Goal: Task Accomplishment & Management: Use online tool/utility

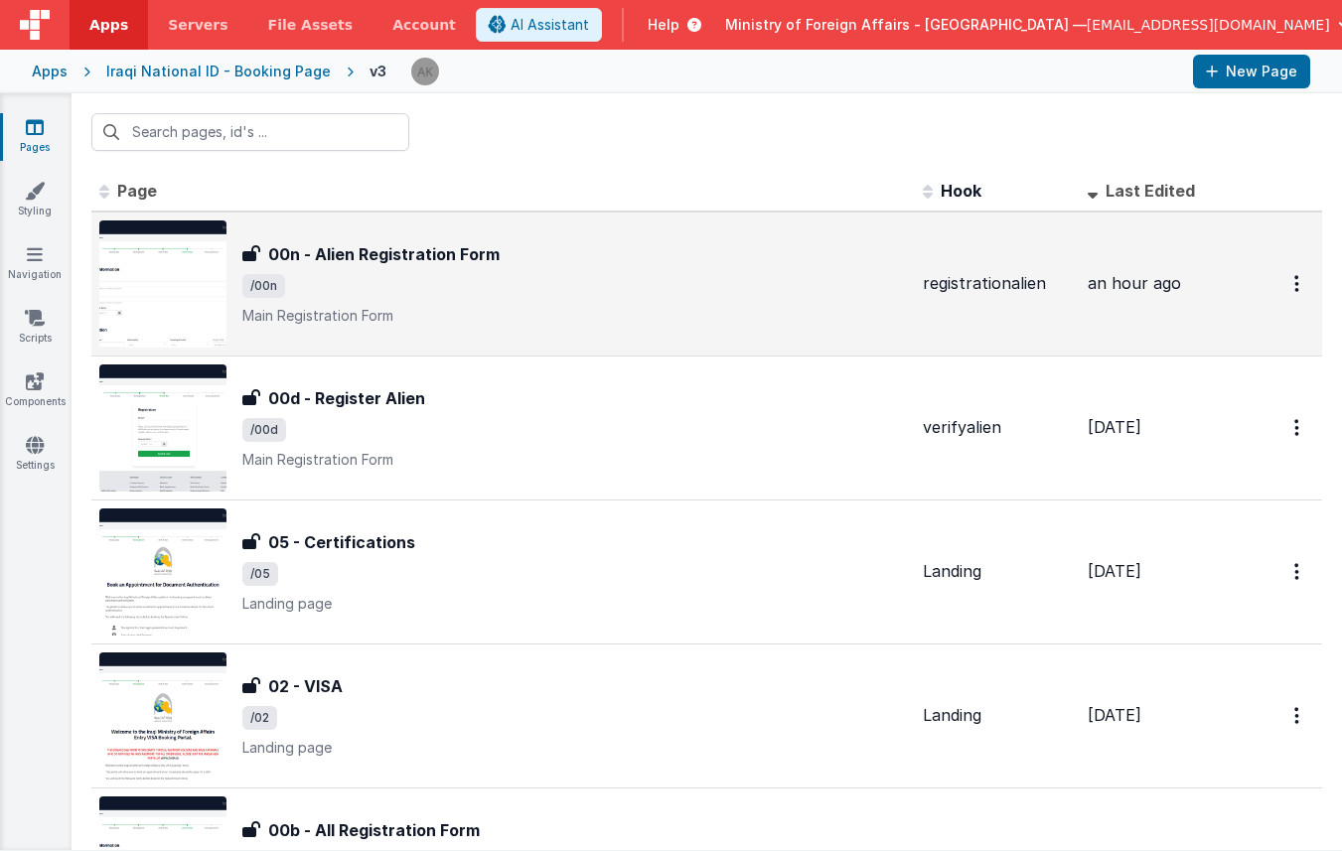
click at [226, 293] on div "00n - Alien Registration Form 00n - Alien Registration Form /00n Main Registrat…" at bounding box center [503, 284] width 808 height 127
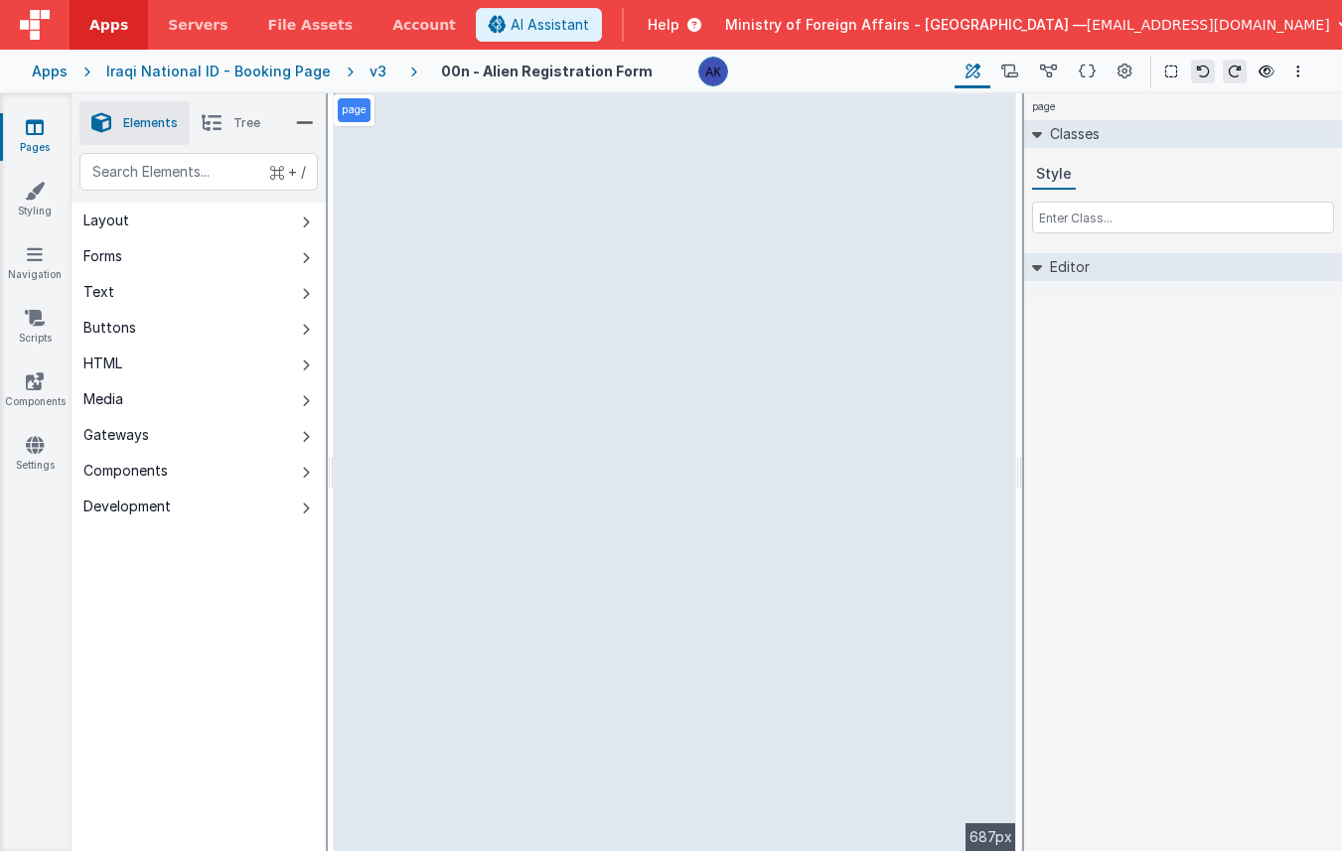
select select "required"
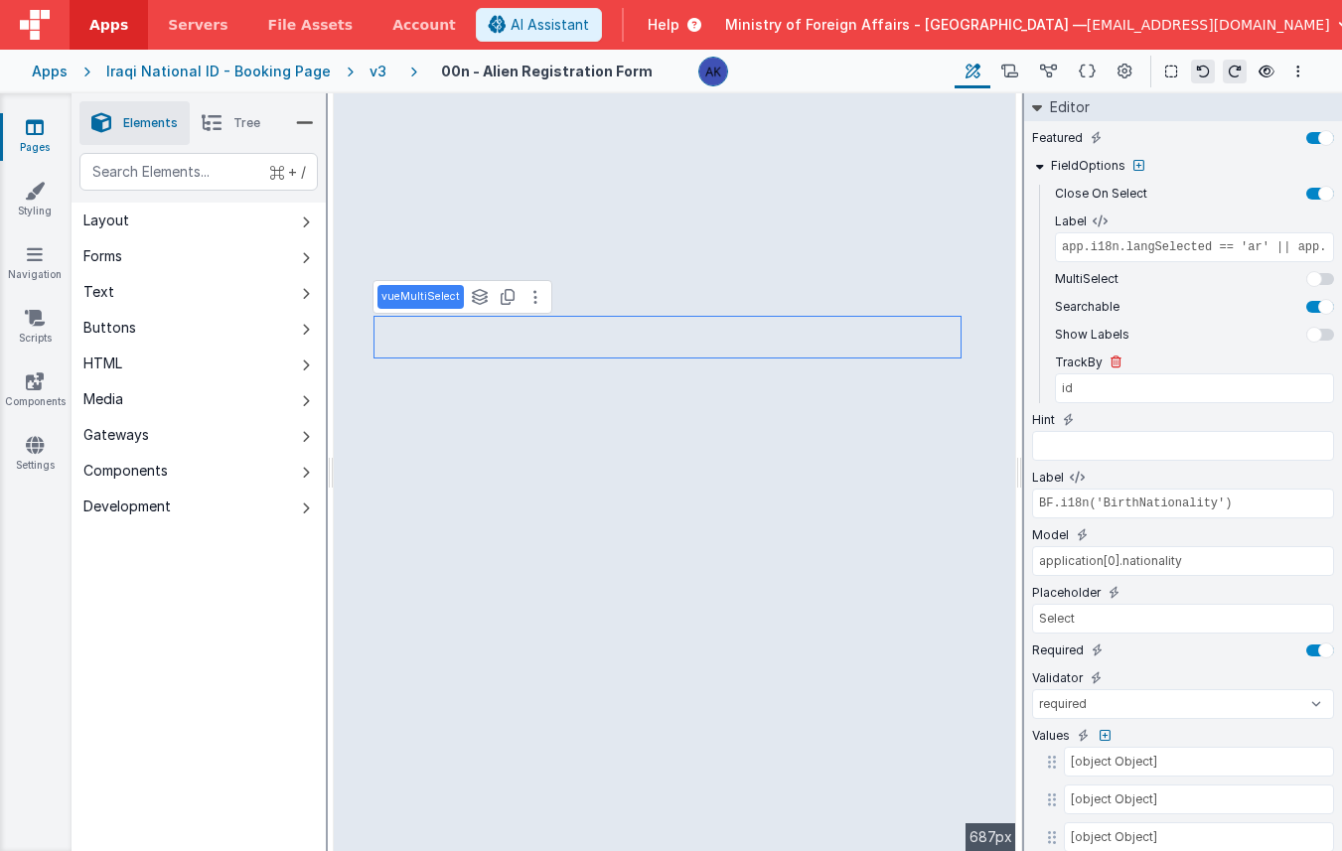
scroll to position [294, 0]
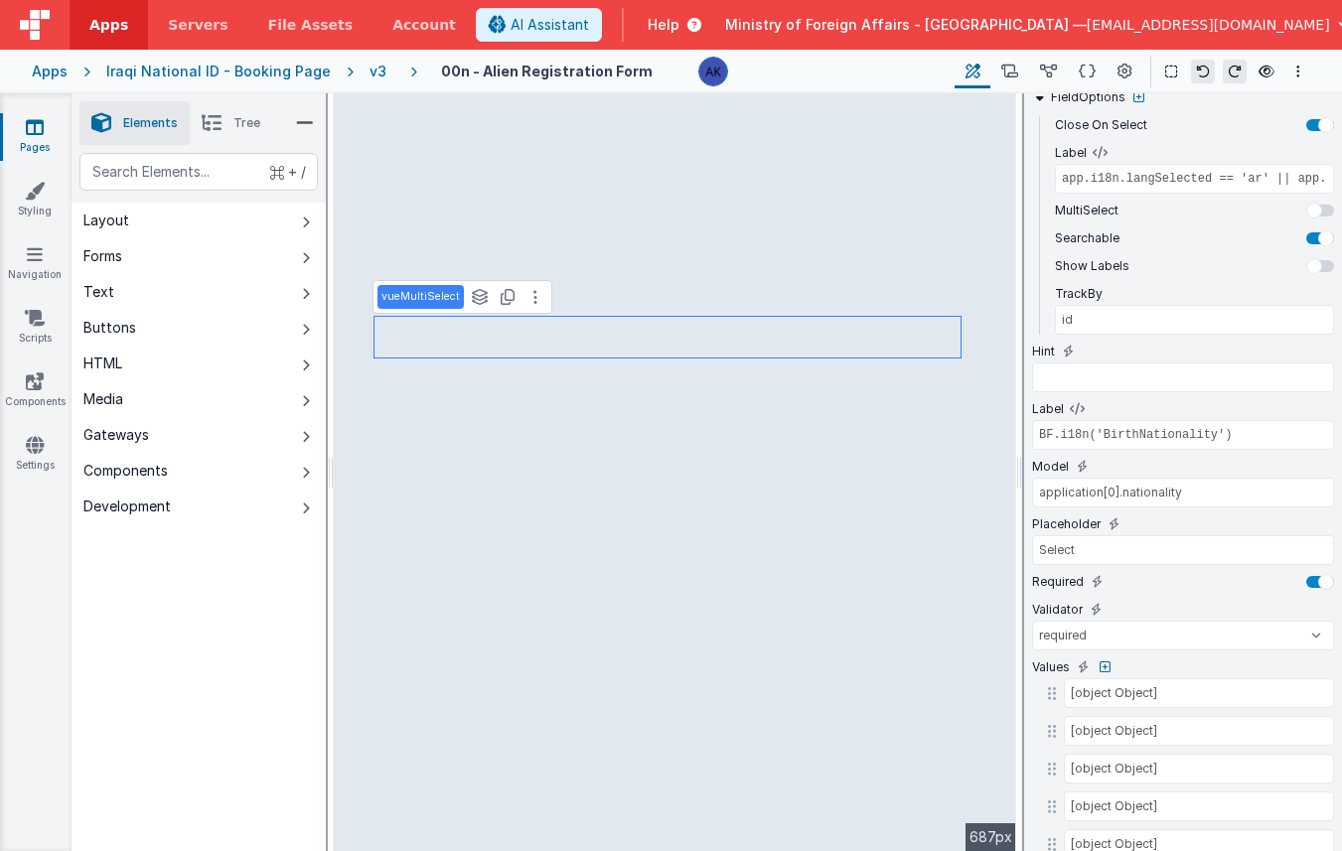
type input "BF.i18n('AlienCountryIssue')"
type input "application[0].passiss"
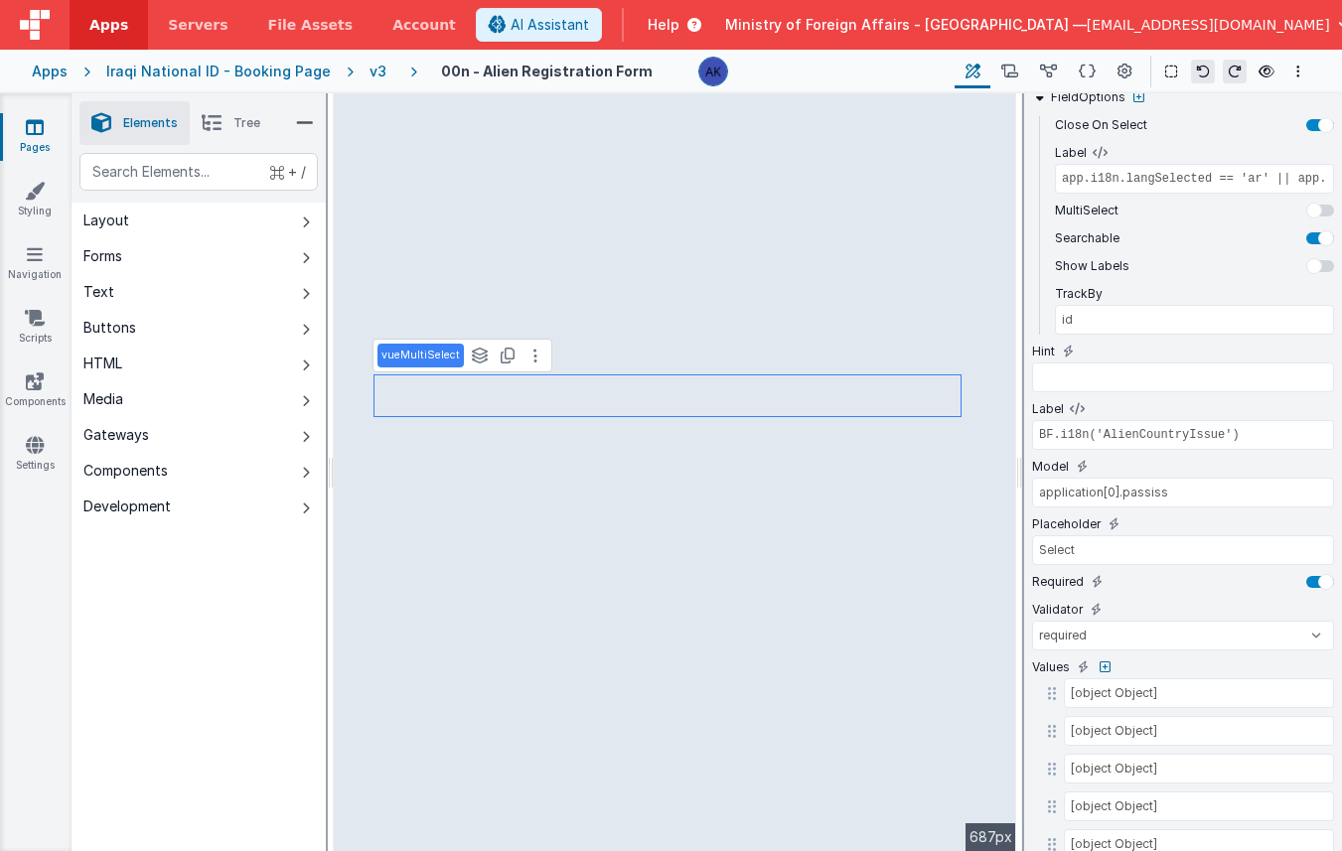
type input "BF.i18n('BirthNationality')"
type input "application[0].nationality"
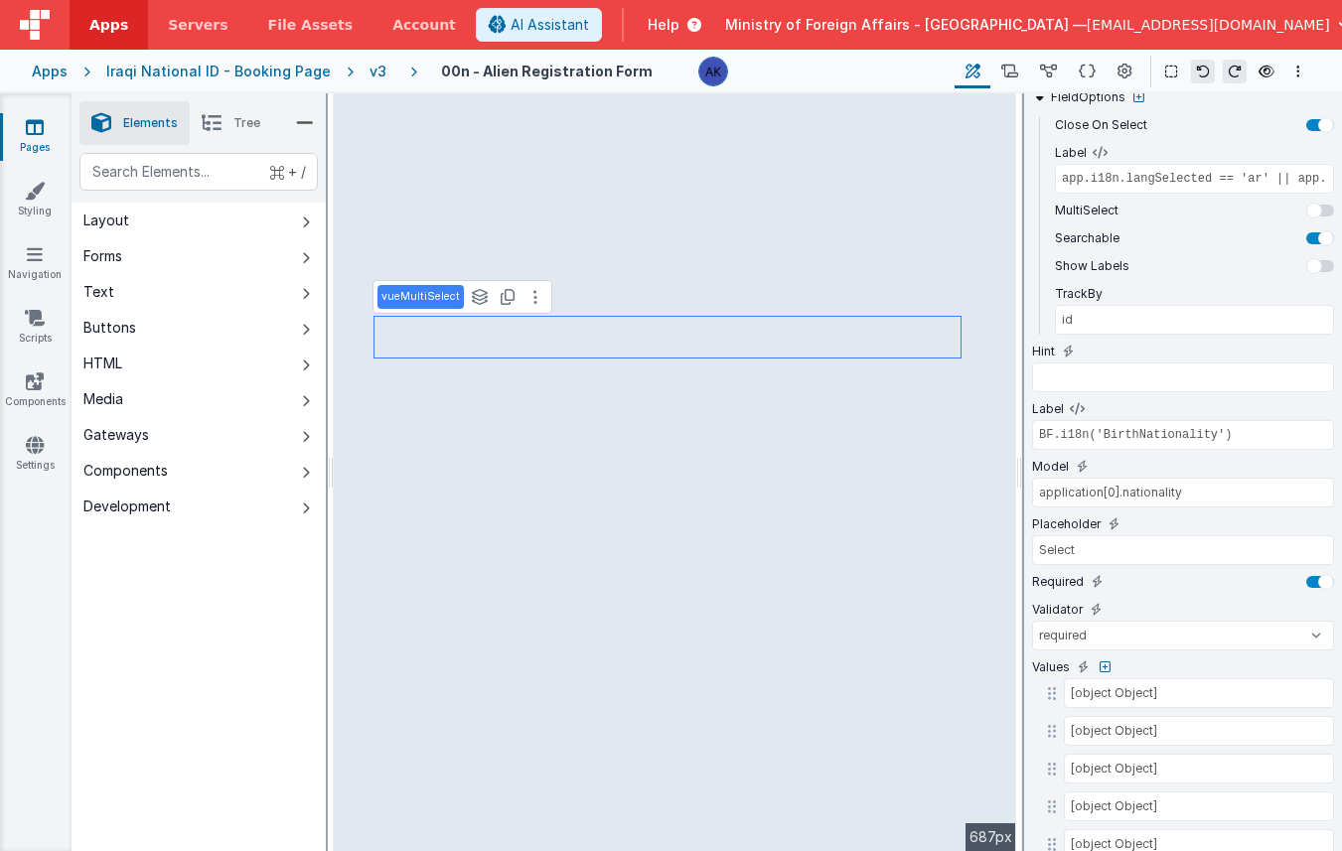
type input "BF.i18n('AlienCountryIssue')"
type input "application[0].passiss"
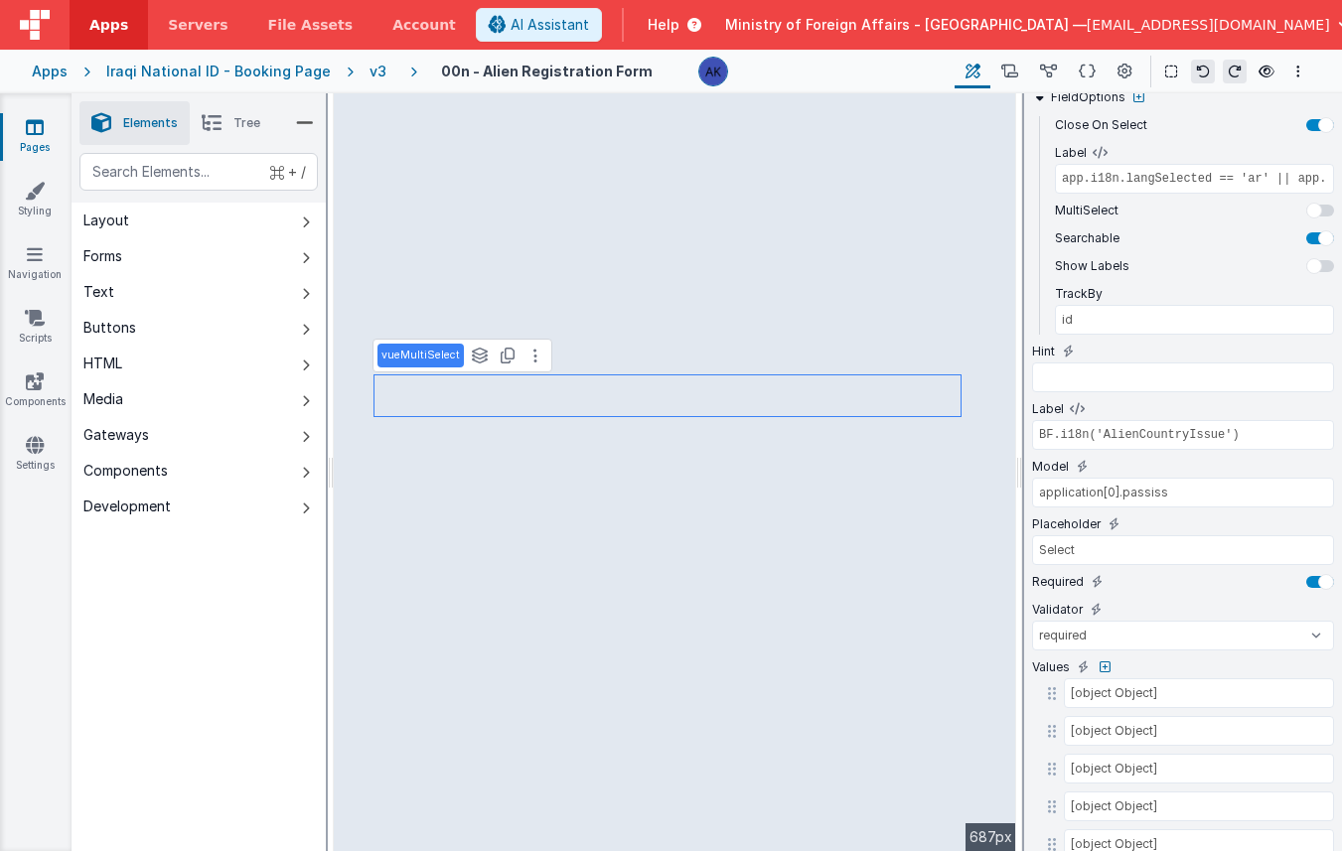
type input "BF.i18n('BirthNationality')"
type input "application[0].nationality"
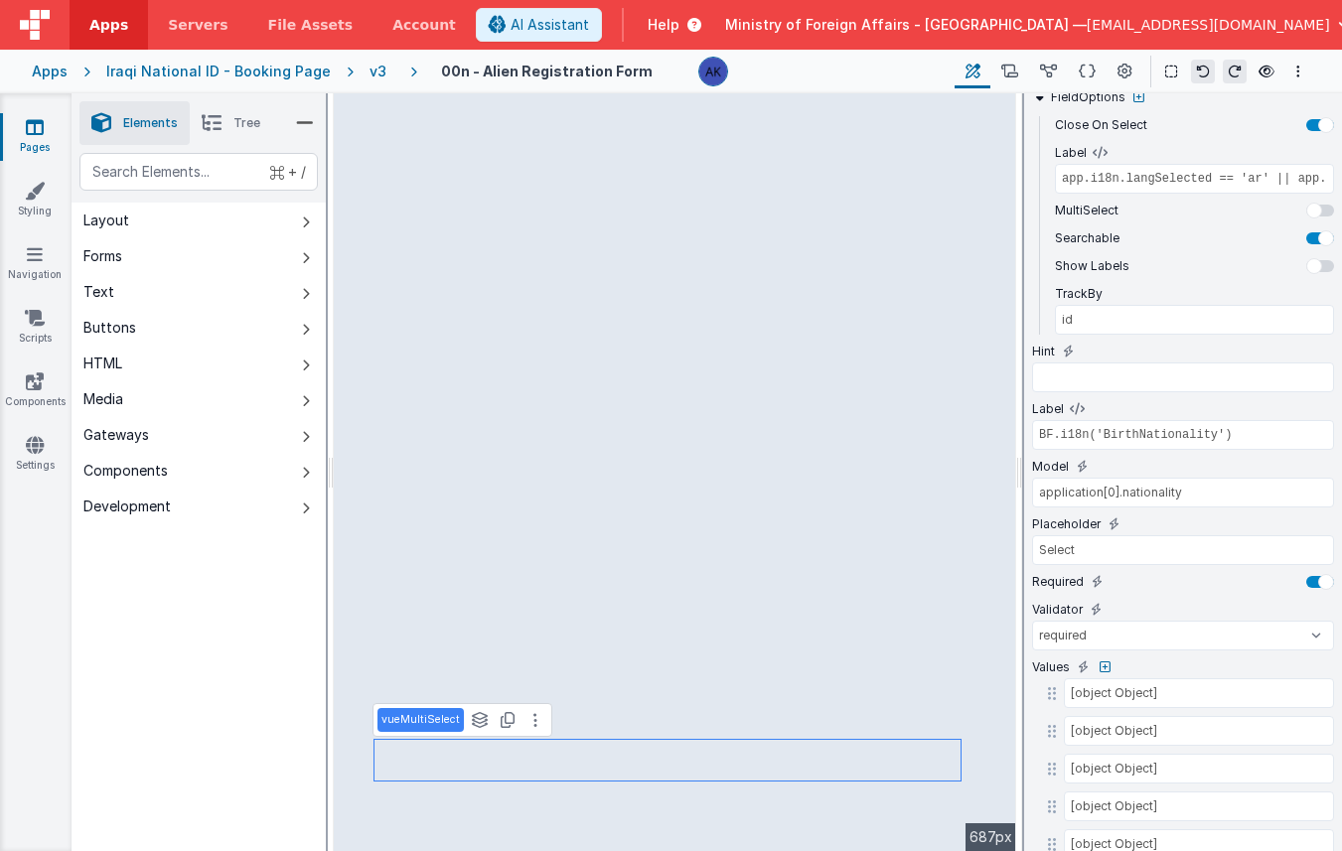
type input "BF.i18n('AlienNameHint')"
select select "regexp"
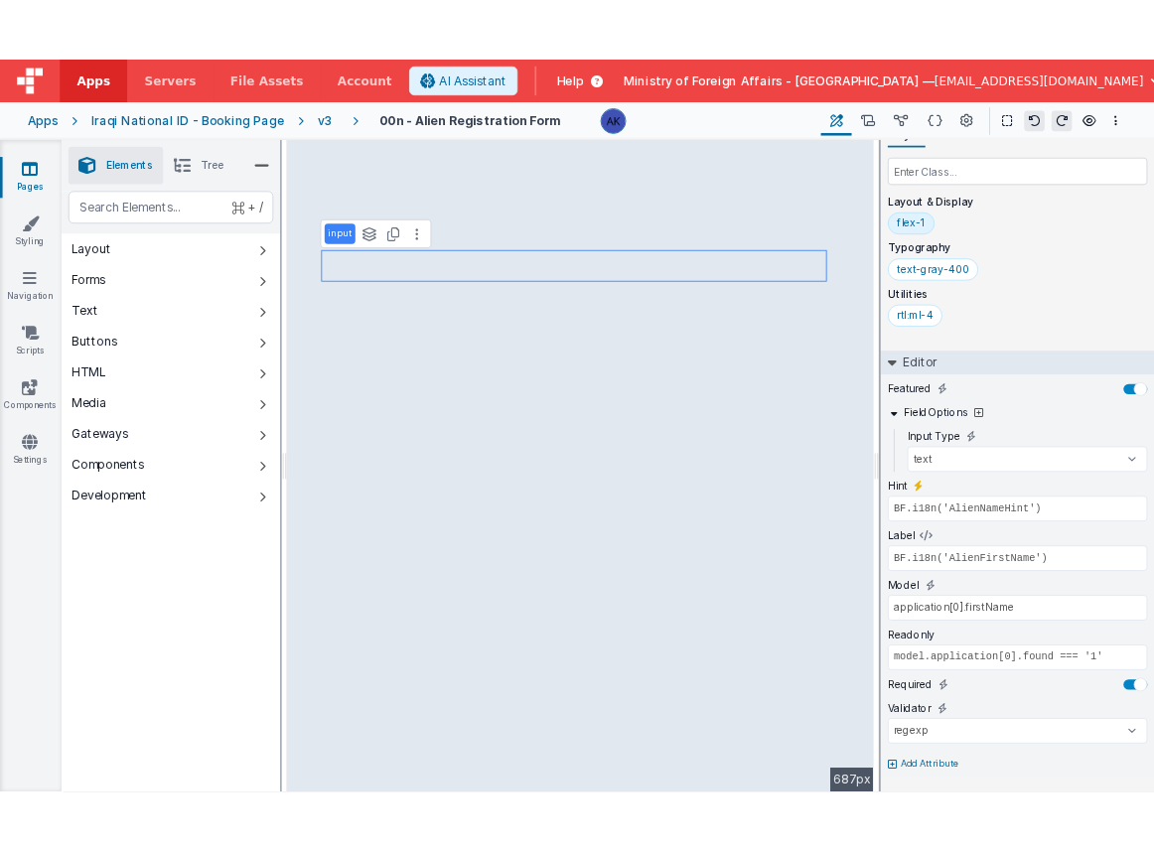
scroll to position [0, 0]
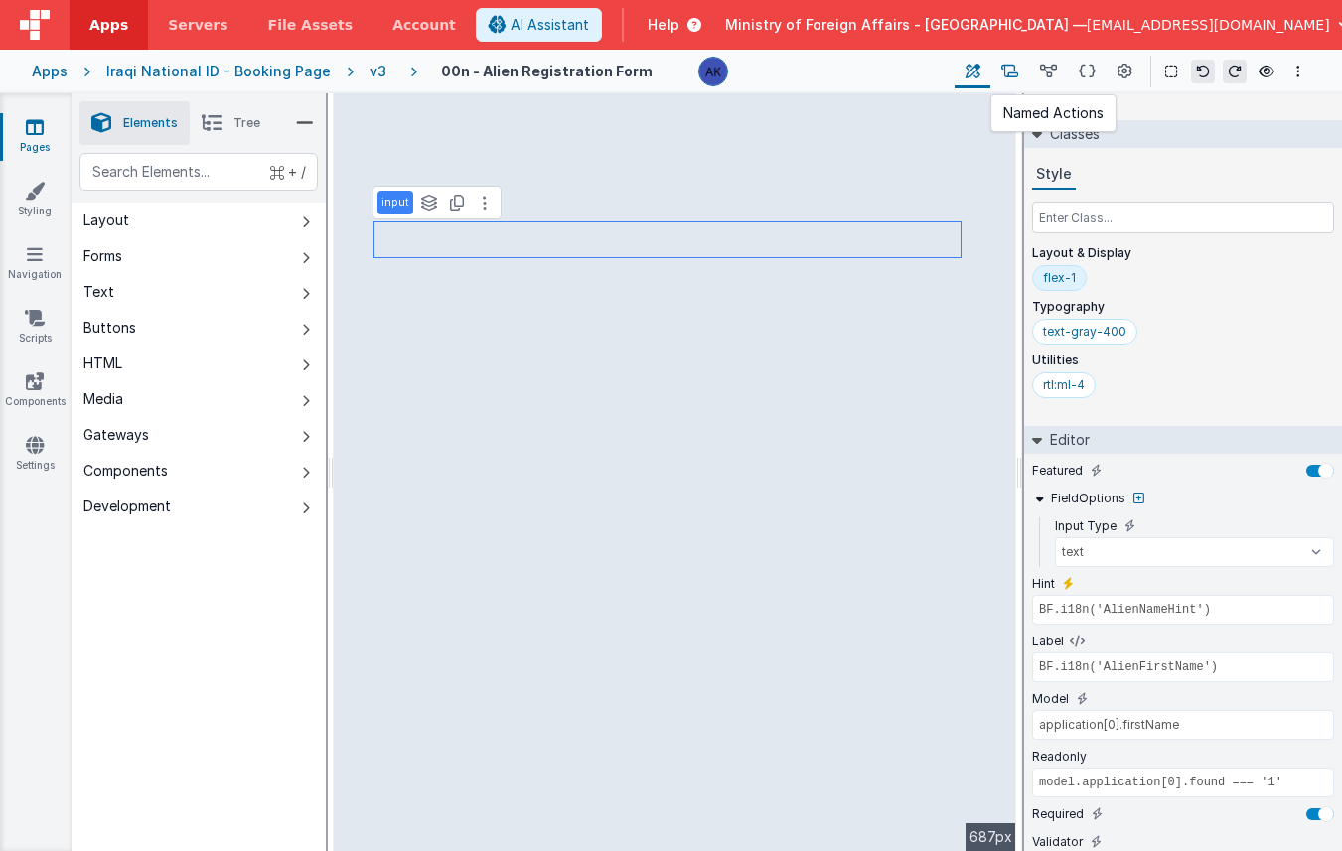
click at [1004, 69] on icon at bounding box center [1009, 72] width 17 height 21
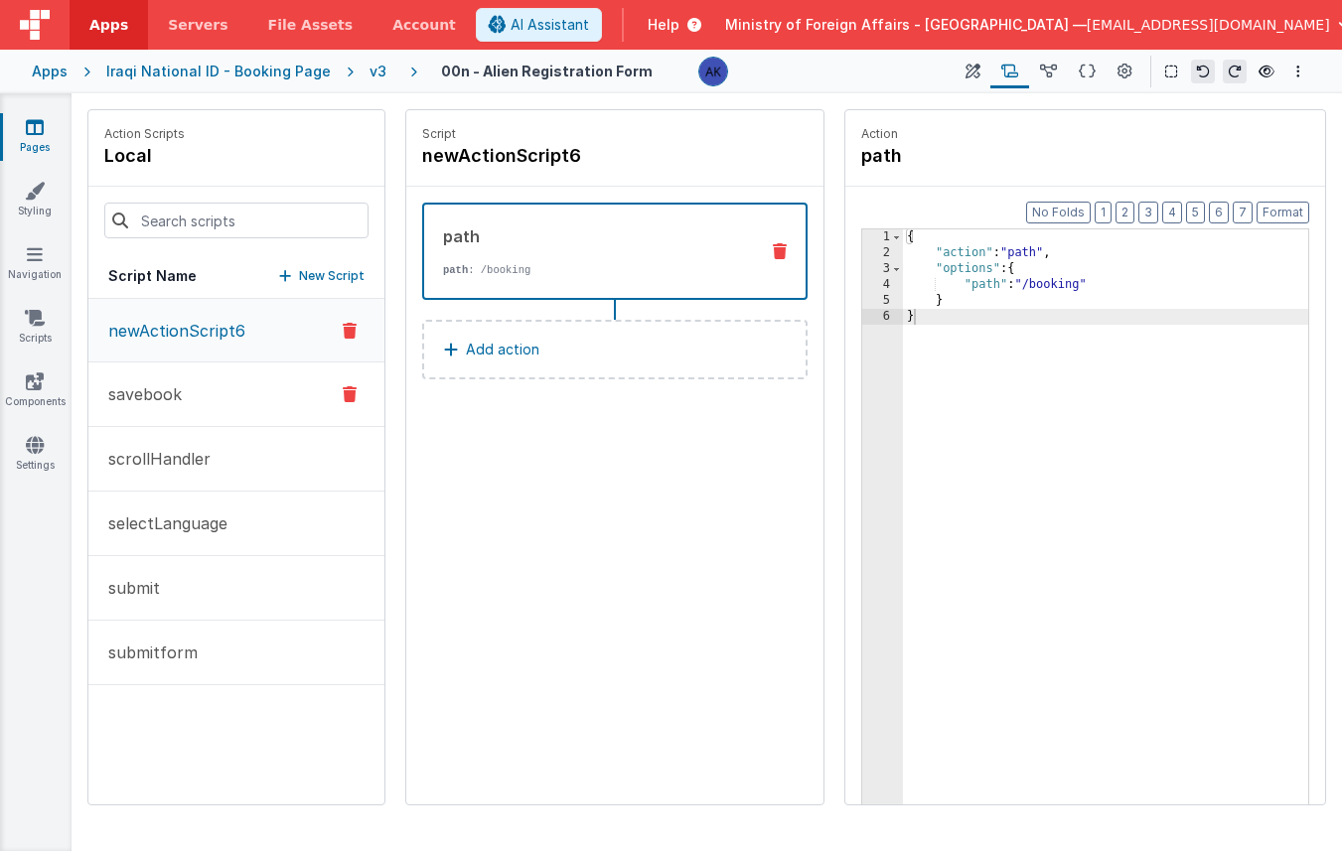
click at [256, 387] on button "savebook" at bounding box center [236, 395] width 296 height 65
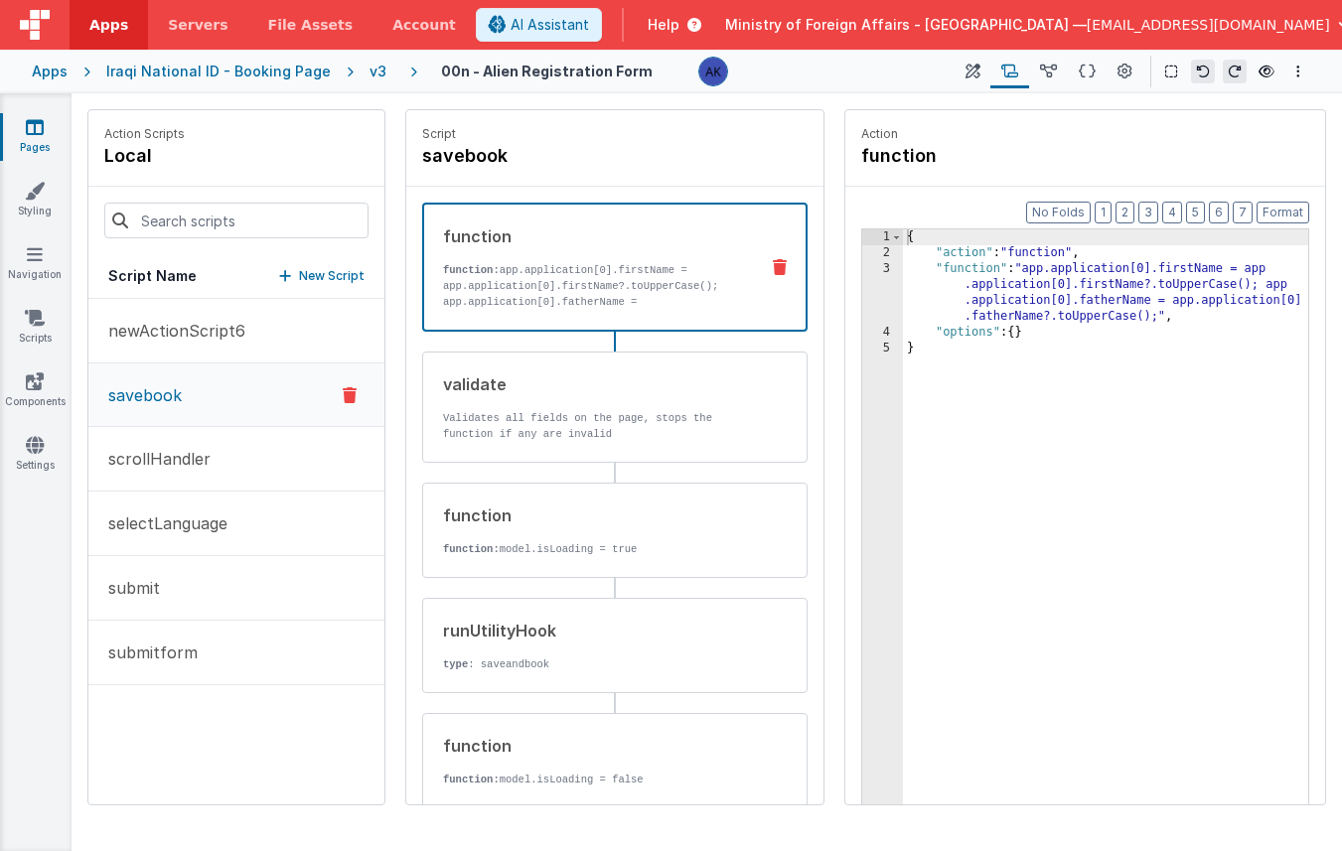
click at [1063, 263] on div "{ "action" : "function" , "function" : "app.application[0].firstName = app .app…" at bounding box center [1105, 563] width 405 height 669
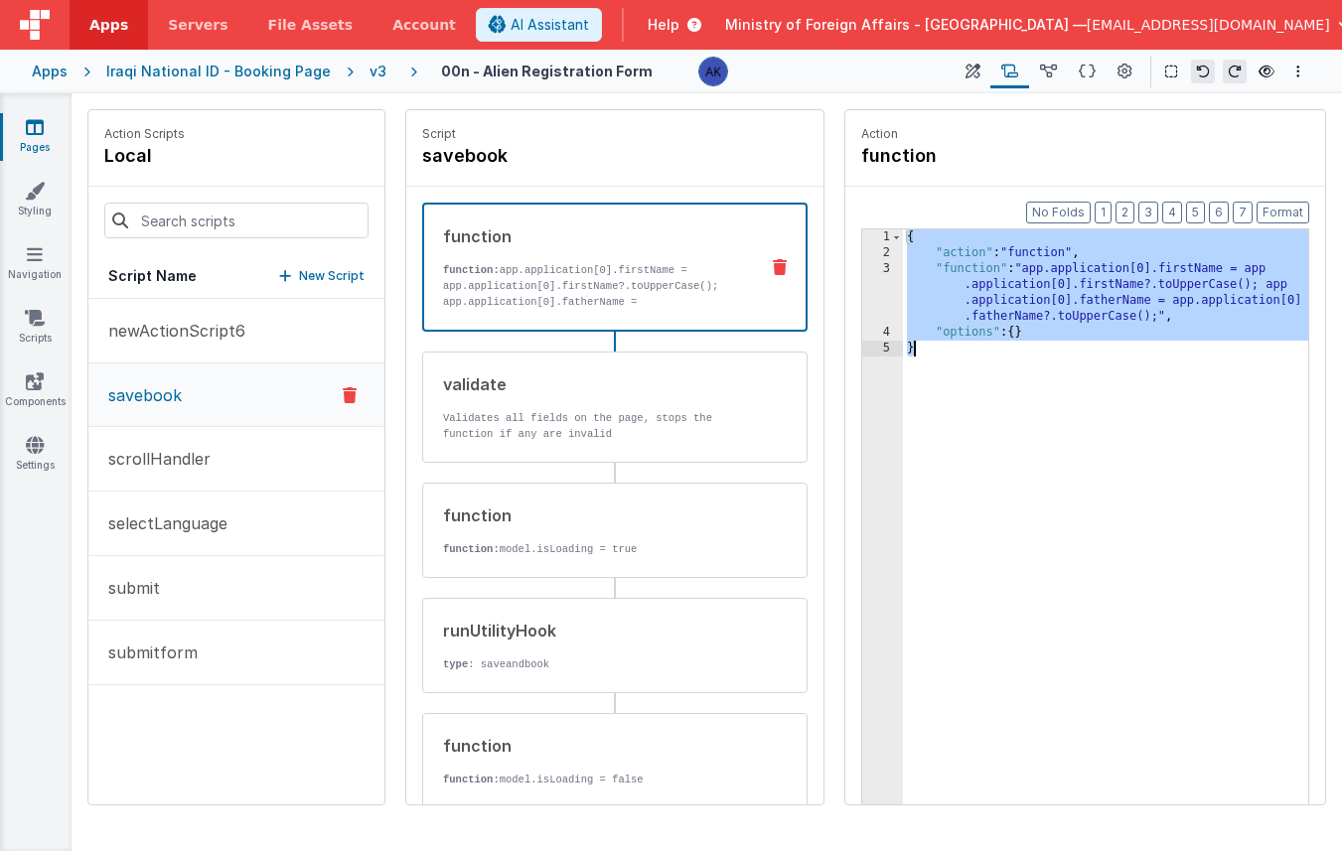
drag, startPoint x: 908, startPoint y: 241, endPoint x: 1044, endPoint y: 397, distance: 207.0
click at [1044, 397] on div "{ "action" : "function" , "function" : "app.application[0].firstName = app .app…" at bounding box center [1105, 563] width 405 height 669
click at [985, 256] on div "{ "action" : "function" , "function" : "app.application[0].firstName = app .app…" at bounding box center [1105, 563] width 405 height 669
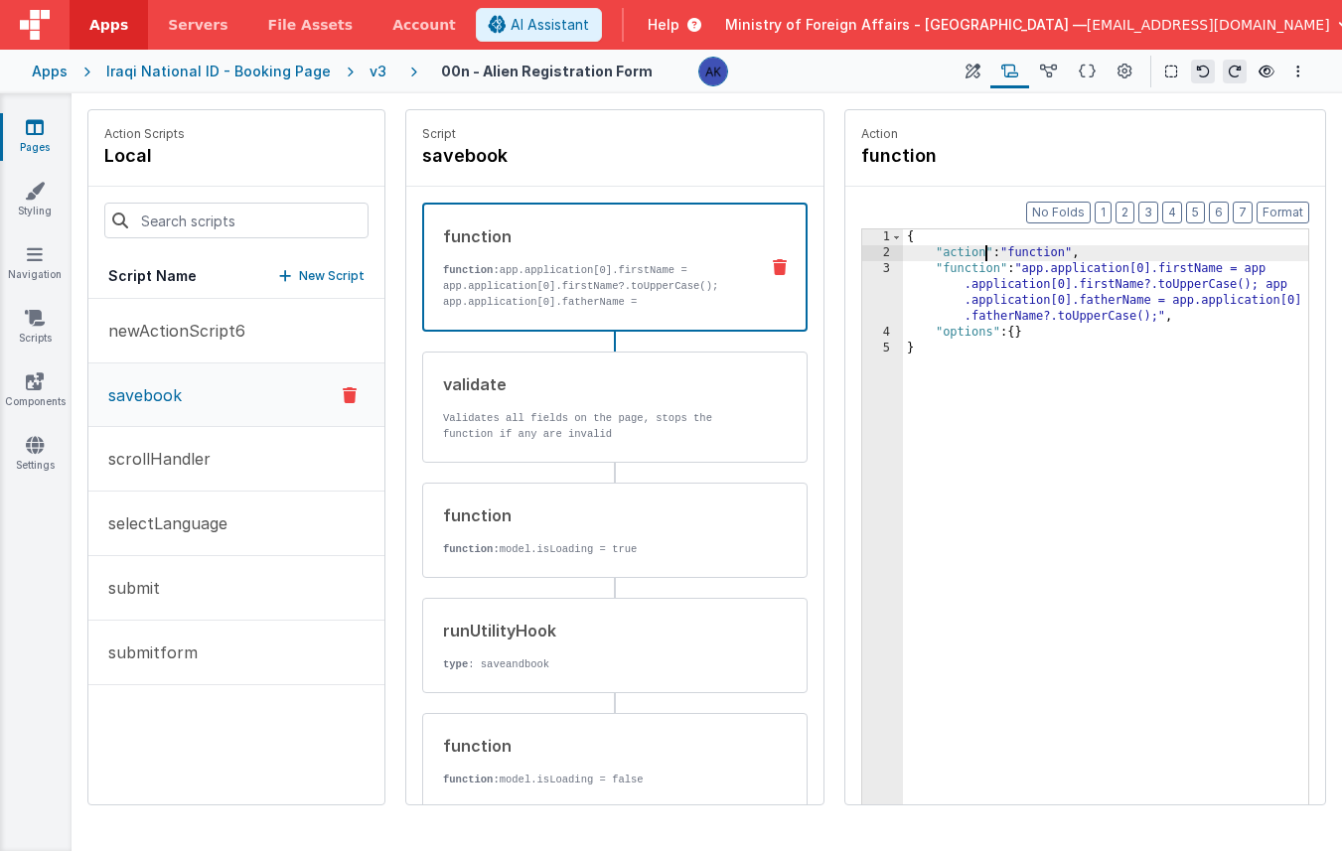
click at [773, 272] on icon at bounding box center [780, 267] width 14 height 16
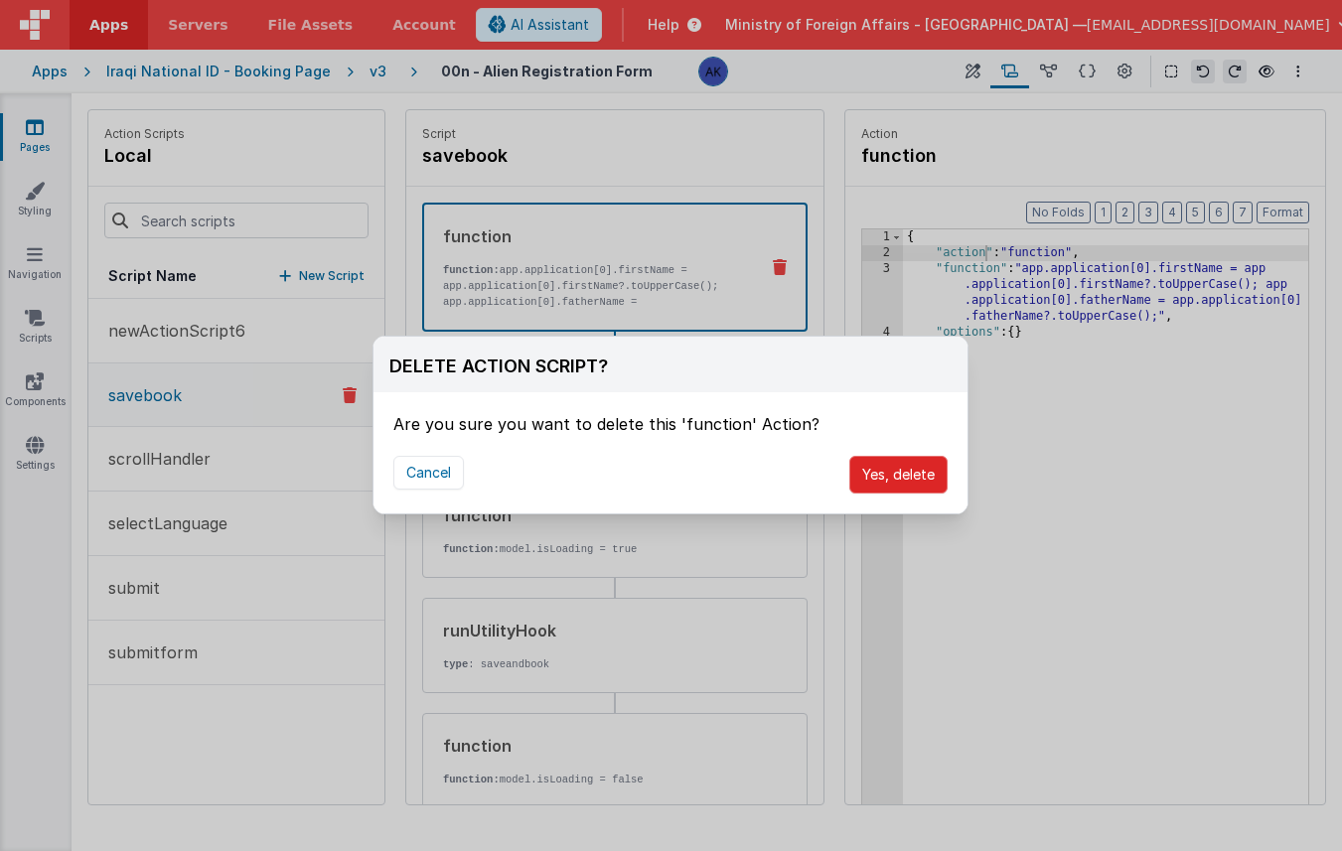
click at [919, 466] on button "Yes, delete" at bounding box center [898, 475] width 98 height 38
